Goal: Find specific page/section: Find specific page/section

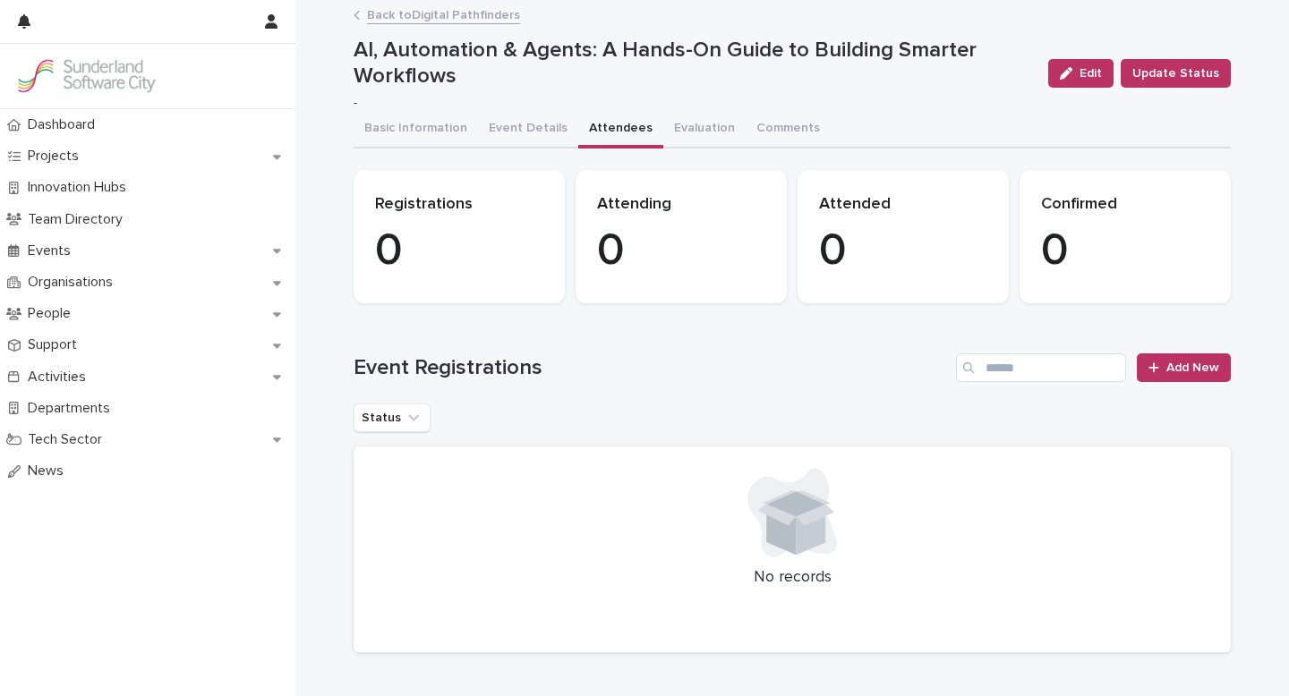
click at [423, 16] on link "Back to Digital Pathfinders" at bounding box center [443, 14] width 153 height 21
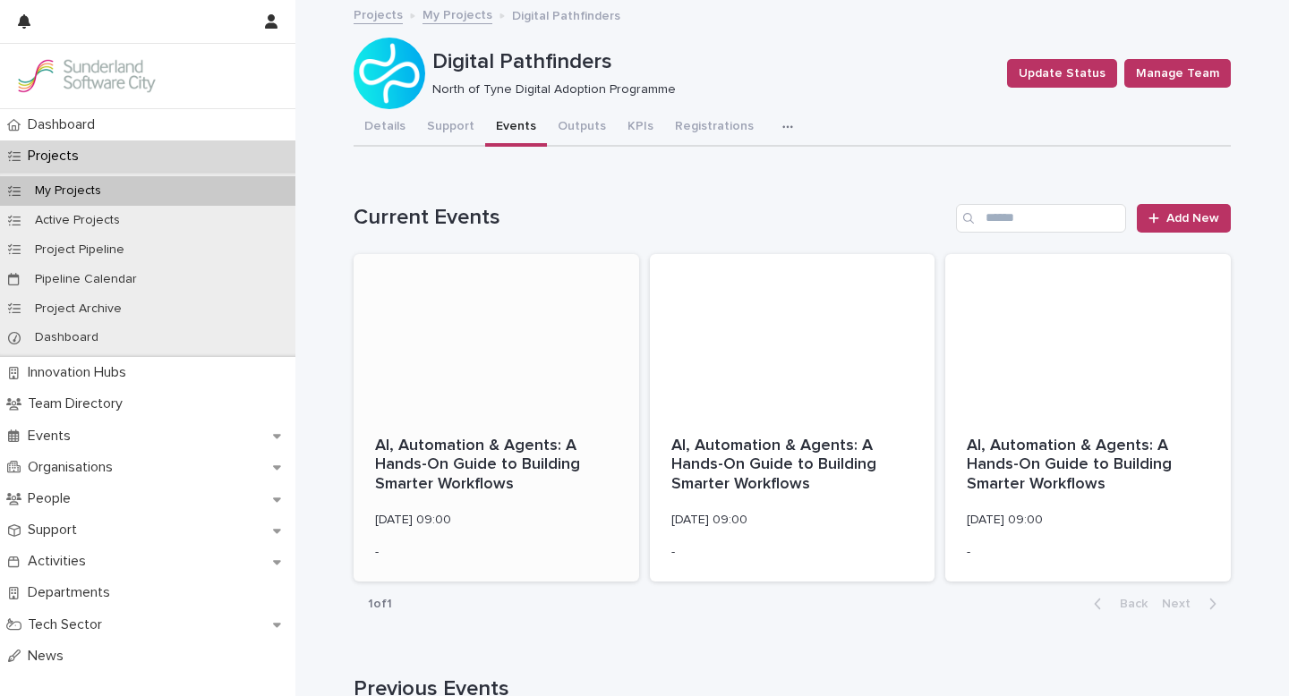
click at [518, 388] on div at bounding box center [497, 334] width 286 height 161
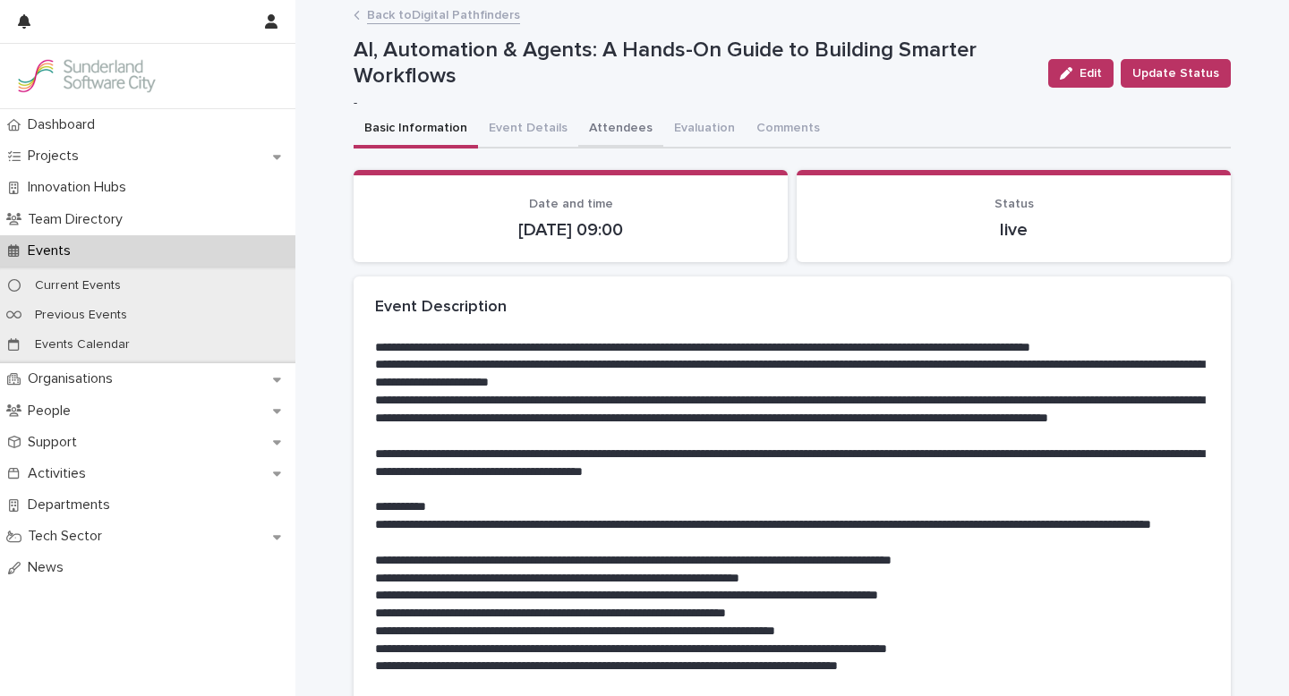
click at [608, 124] on button "Attendees" at bounding box center [620, 130] width 85 height 38
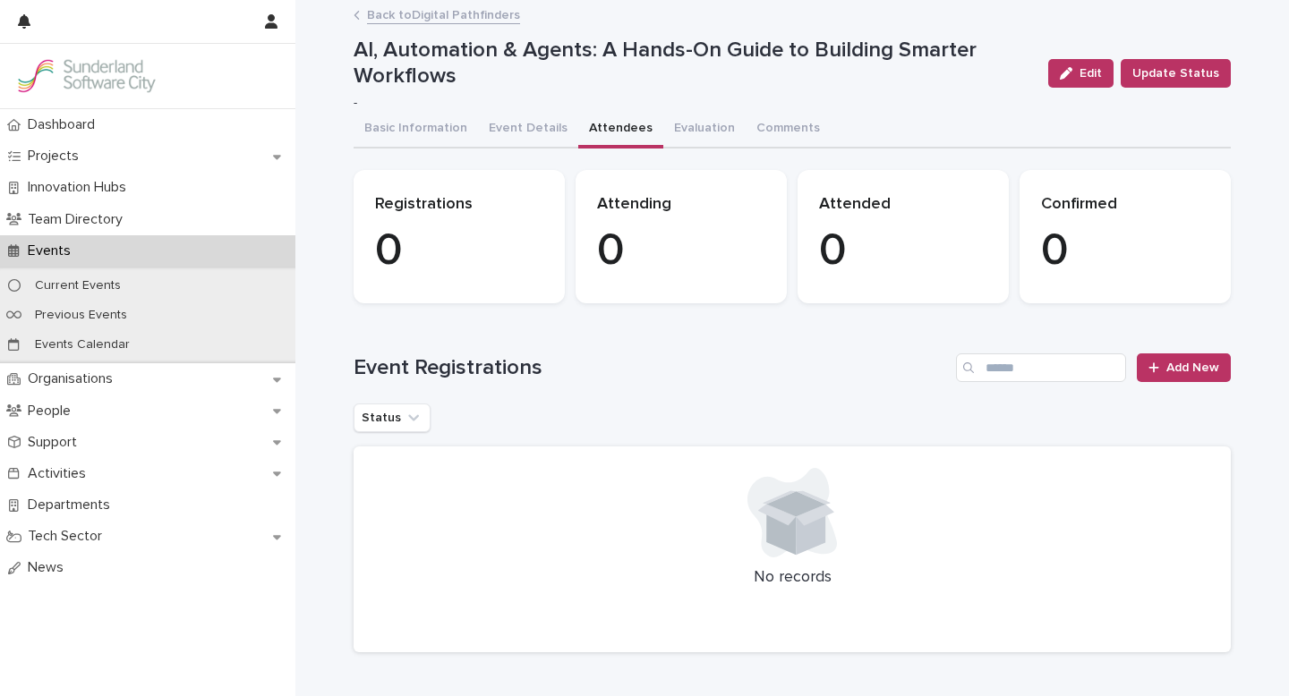
click at [440, 15] on link "Back to Digital Pathfinders" at bounding box center [443, 14] width 153 height 21
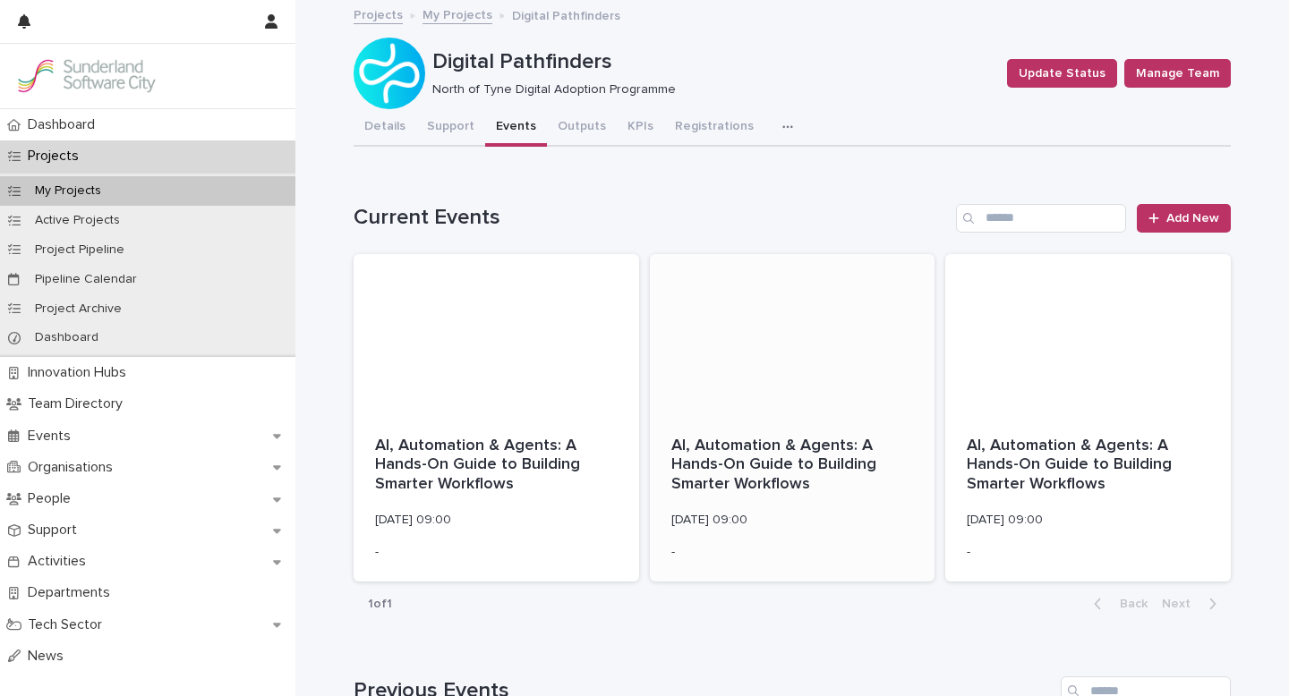
click at [758, 375] on div at bounding box center [793, 334] width 286 height 161
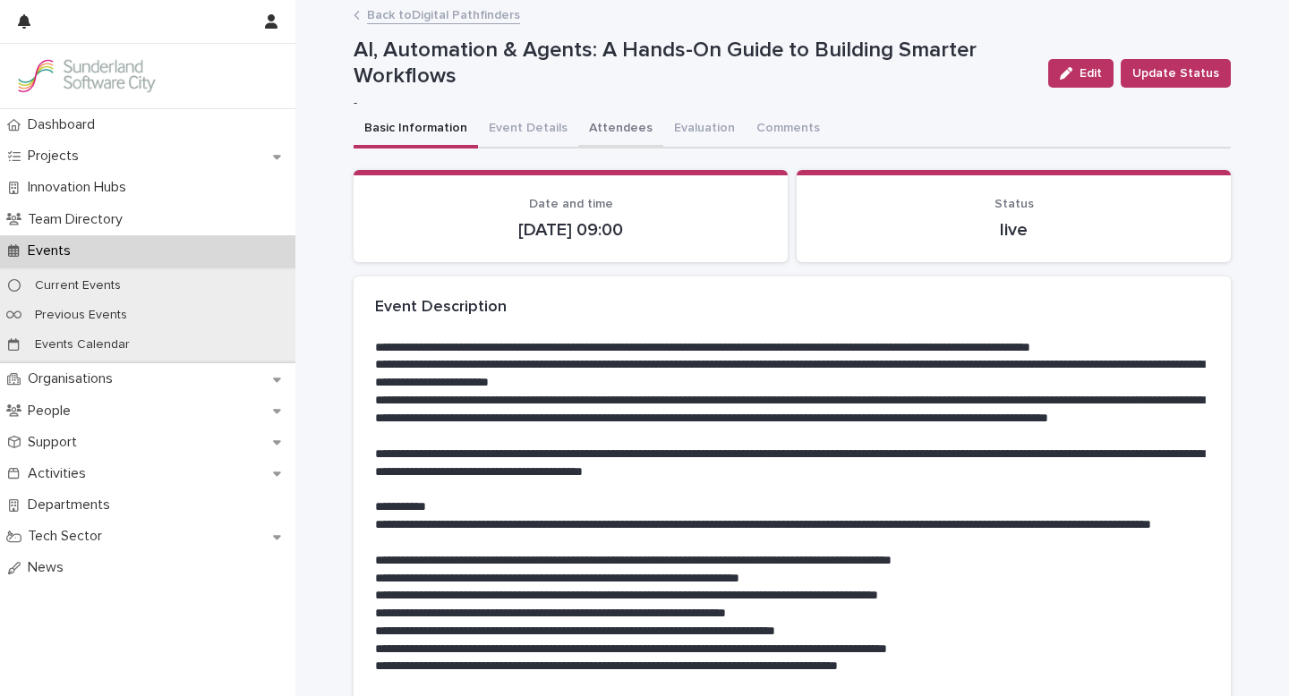
click at [595, 124] on button "Attendees" at bounding box center [620, 130] width 85 height 38
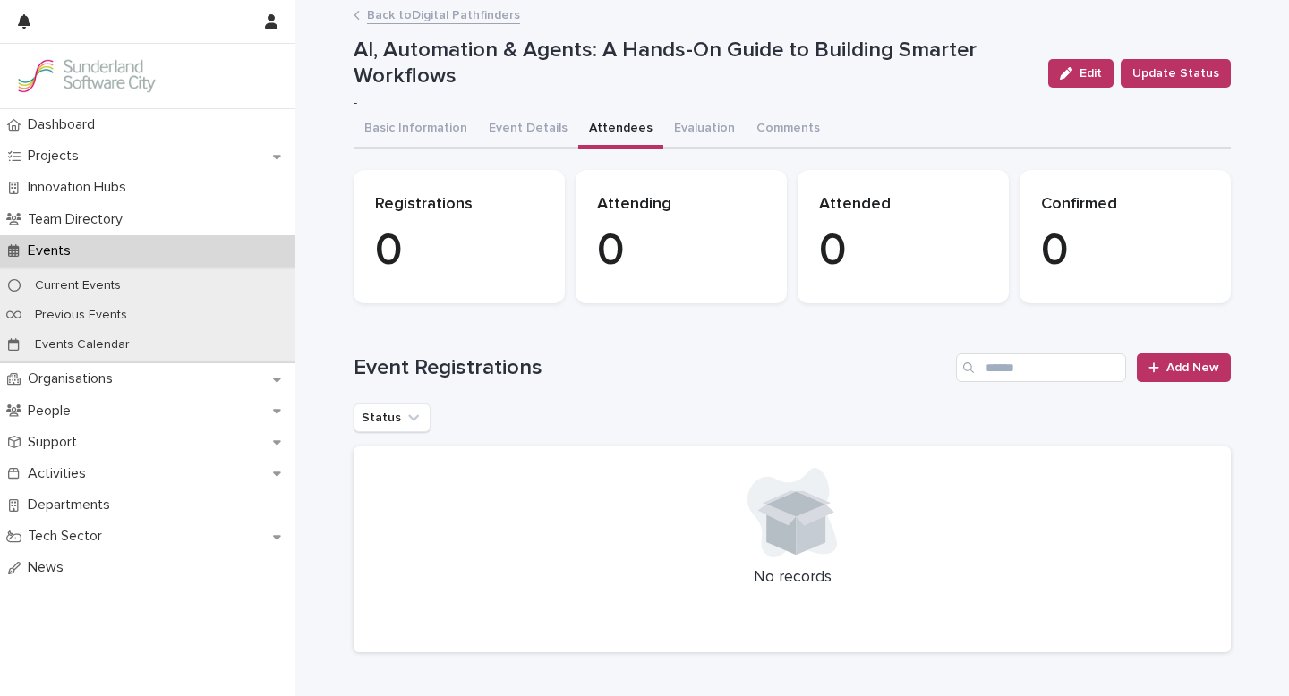
click at [455, 16] on link "Back to Digital Pathfinders" at bounding box center [443, 14] width 153 height 21
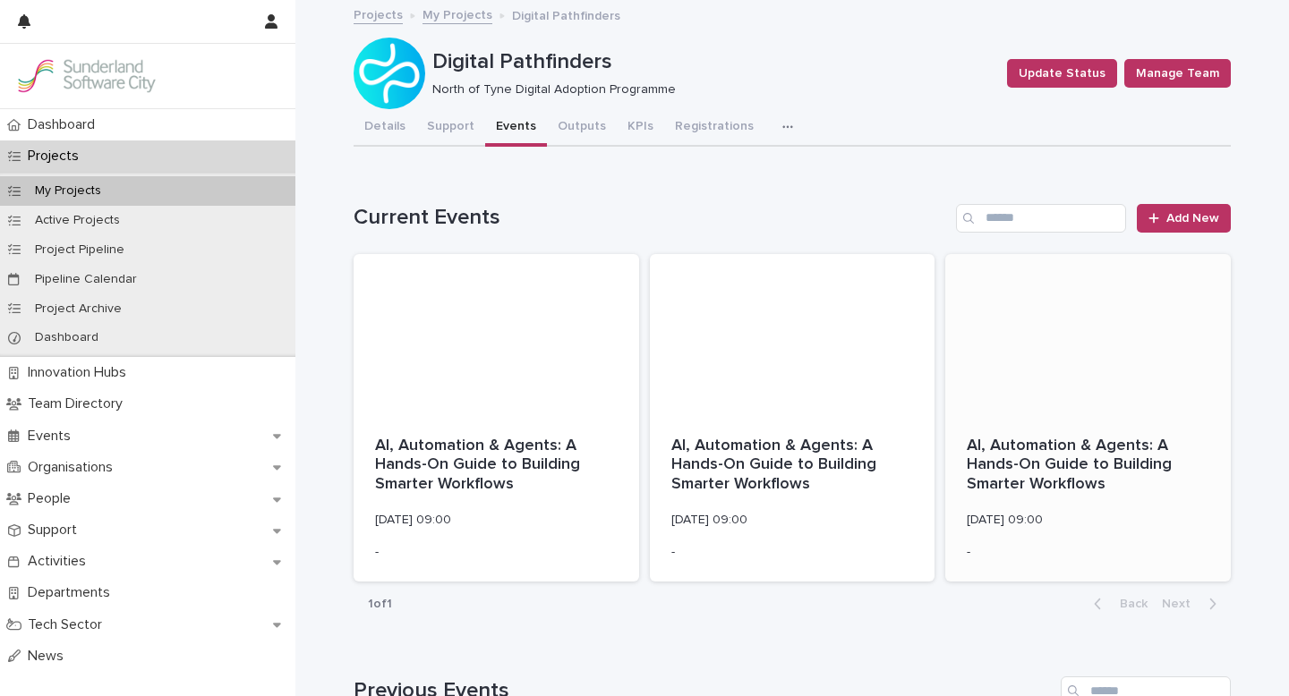
click at [1032, 368] on div at bounding box center [1088, 334] width 286 height 161
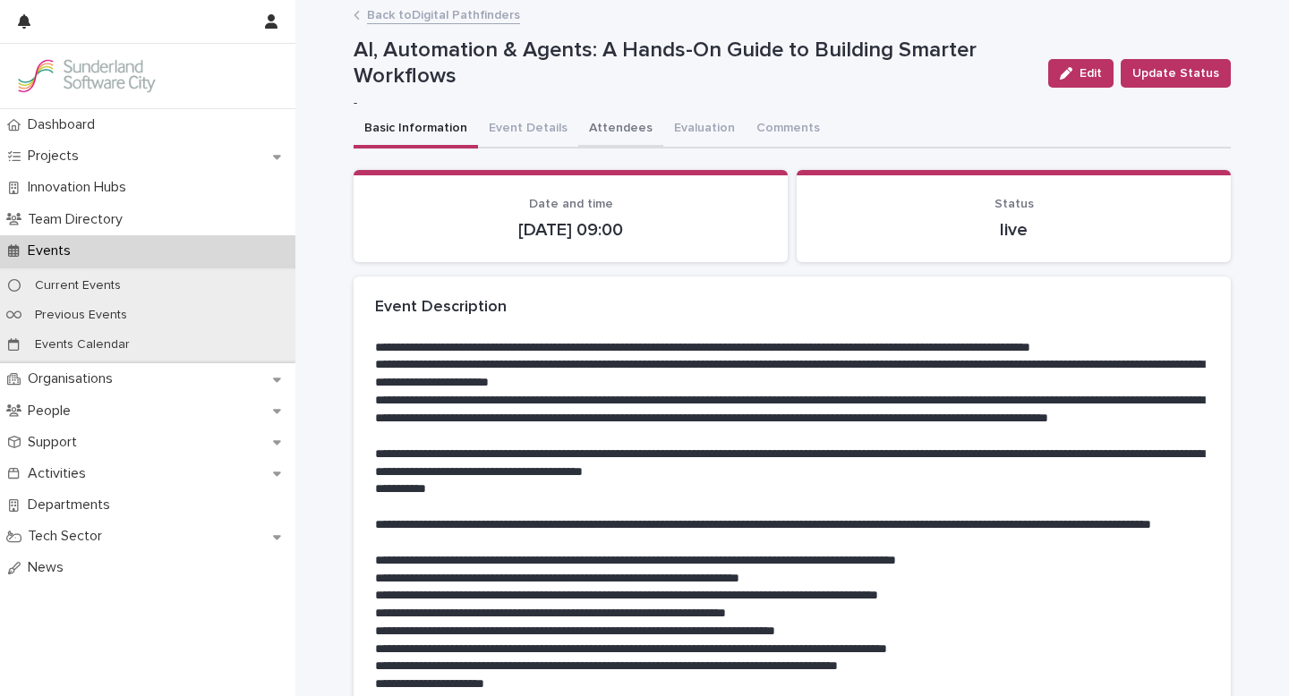
click at [604, 129] on button "Attendees" at bounding box center [620, 130] width 85 height 38
